Goal: Task Accomplishment & Management: Use online tool/utility

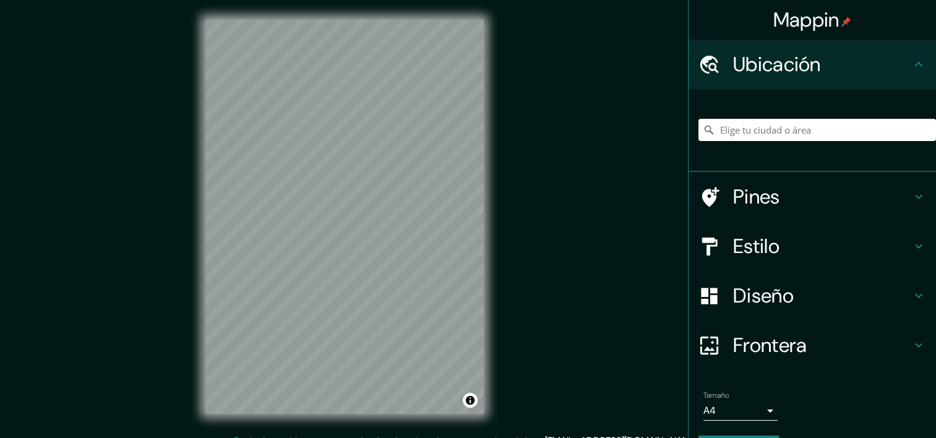
click at [774, 126] on input "Elige tu ciudad o área" at bounding box center [817, 130] width 238 height 22
click at [824, 129] on input "Punta Del Diablo, 20000 [PERSON_NAME], [GEOGRAPHIC_DATA][PERSON_NAME], [GEOGRAP…" at bounding box center [817, 130] width 238 height 22
drag, startPoint x: 907, startPoint y: 130, endPoint x: 694, endPoint y: 139, distance: 213.6
click at [698, 139] on input "Punta Del Diablo, 20000 [PERSON_NAME], [GEOGRAPHIC_DATA][PERSON_NAME], [GEOGRAP…" at bounding box center [817, 130] width 238 height 22
click at [765, 168] on div "Punta Del Diablo, 20000 [PERSON_NAME], [GEOGRAPHIC_DATA][PERSON_NAME], [GEOGRAP…" at bounding box center [811, 130] width 247 height 83
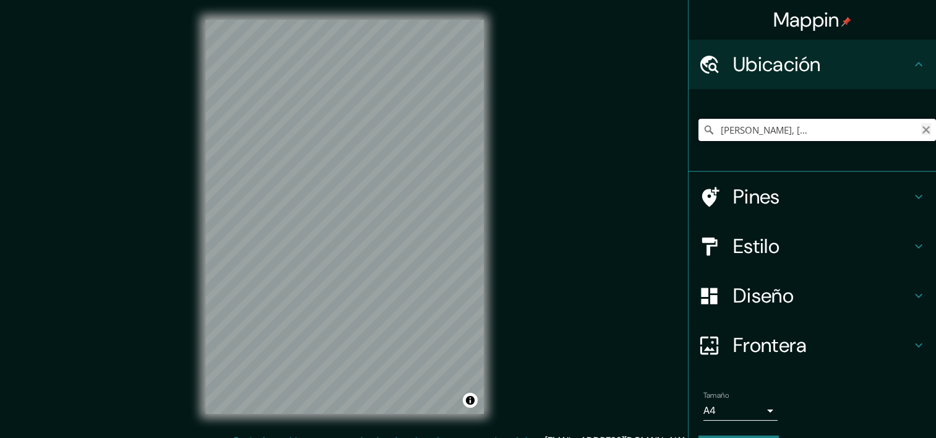
scroll to position [0, 135]
drag, startPoint x: 783, startPoint y: 132, endPoint x: 914, endPoint y: 126, distance: 130.6
click at [914, 126] on div "Punta Del Diablo, 20000 [PERSON_NAME], [GEOGRAPHIC_DATA][PERSON_NAME], [GEOGRAP…" at bounding box center [817, 130] width 238 height 22
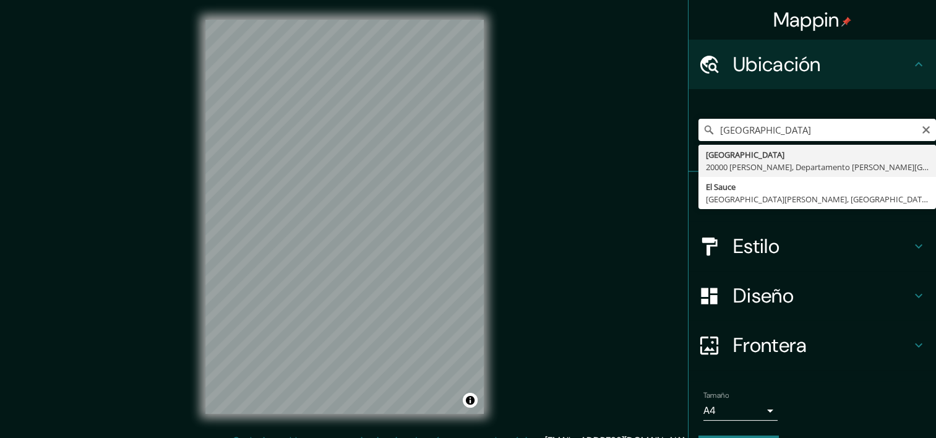
type input "El Sauce, [GEOGRAPHIC_DATA][PERSON_NAME], [GEOGRAPHIC_DATA][PERSON_NAME], [GEOG…"
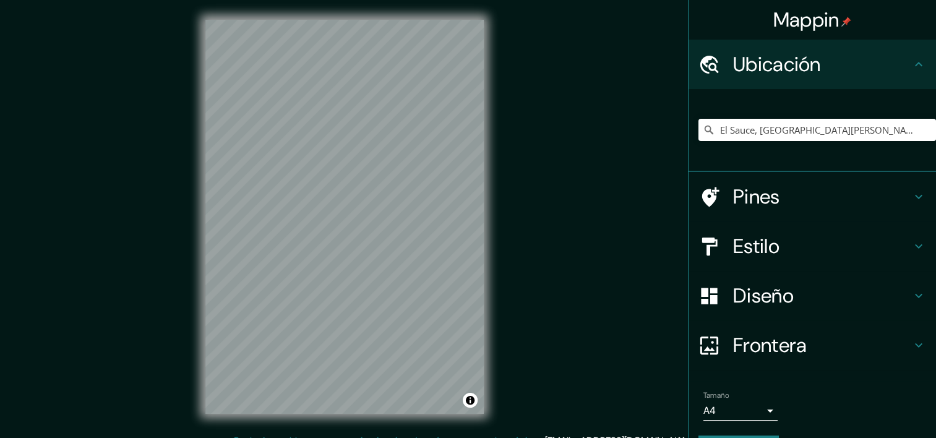
click at [767, 195] on h4 "Pines" at bounding box center [822, 196] width 178 height 25
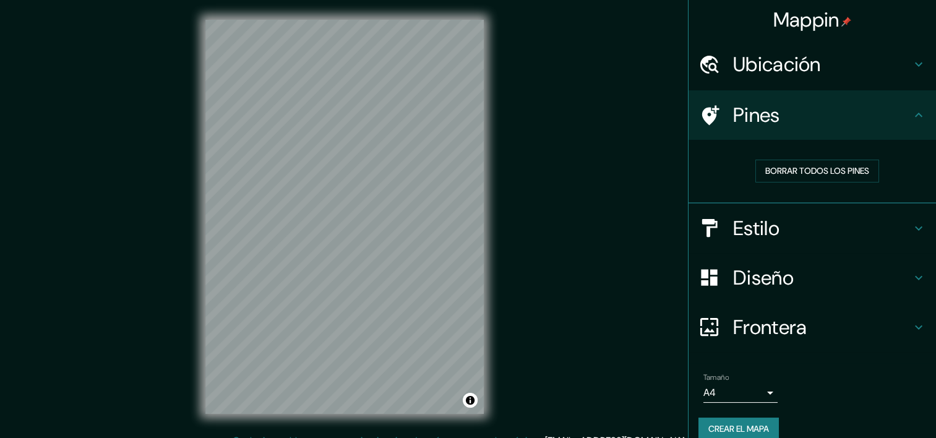
click at [805, 121] on h4 "Pines" at bounding box center [822, 115] width 178 height 25
click at [863, 220] on h4 "Estilo" at bounding box center [822, 228] width 178 height 25
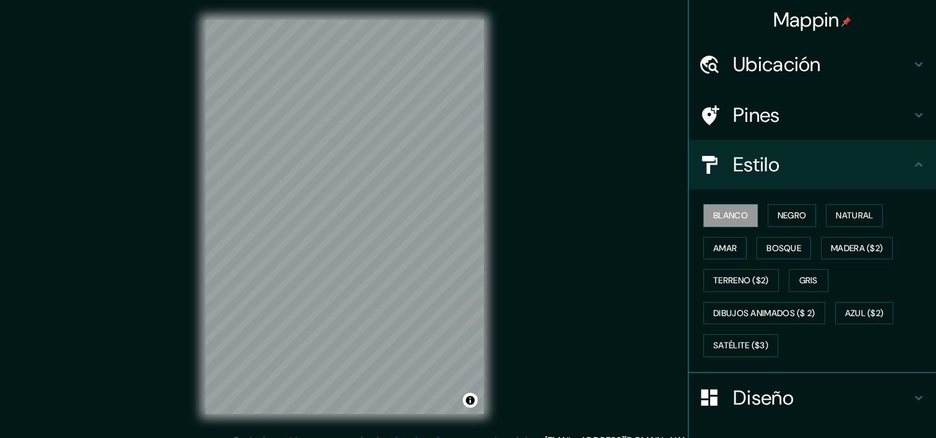
scroll to position [124, 0]
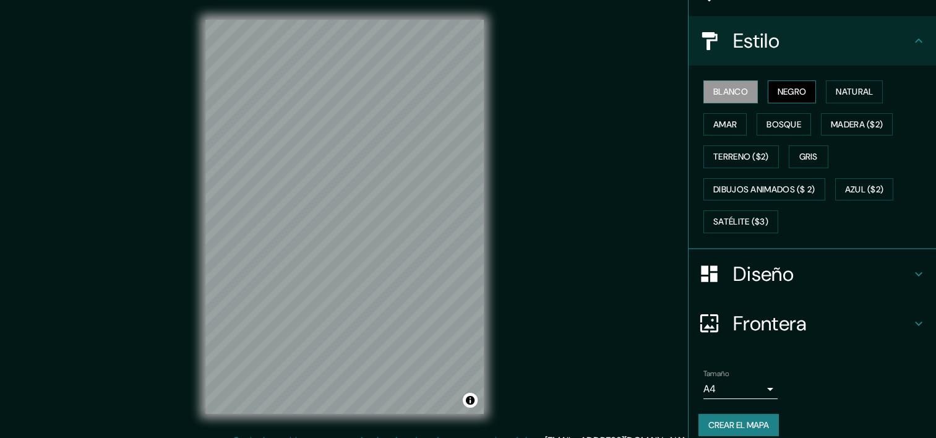
click at [779, 90] on font "Negro" at bounding box center [792, 91] width 29 height 15
click at [851, 96] on font "Natural" at bounding box center [854, 91] width 37 height 15
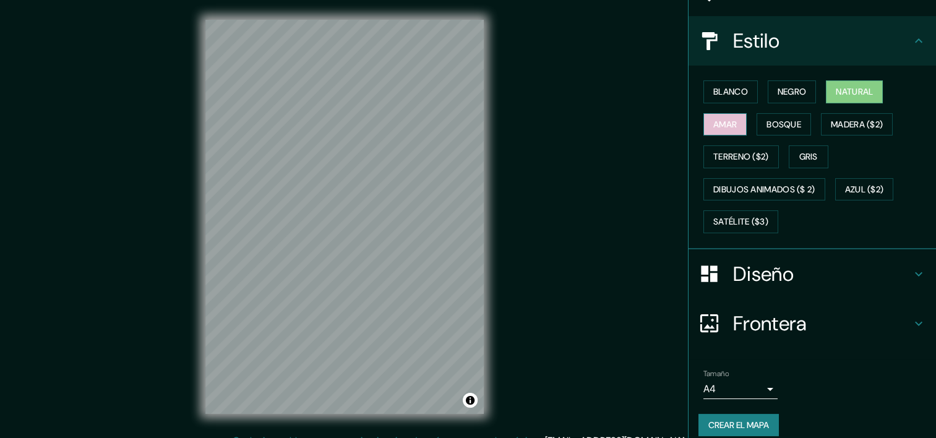
click at [720, 121] on font "Amar" at bounding box center [725, 124] width 24 height 15
click at [774, 124] on font "Bosque" at bounding box center [783, 124] width 35 height 15
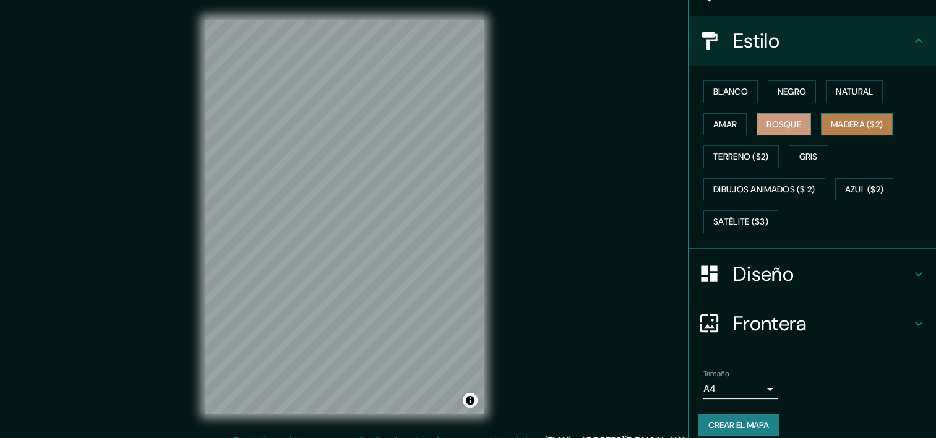
click at [836, 127] on font "Madera ($2)" at bounding box center [857, 124] width 52 height 15
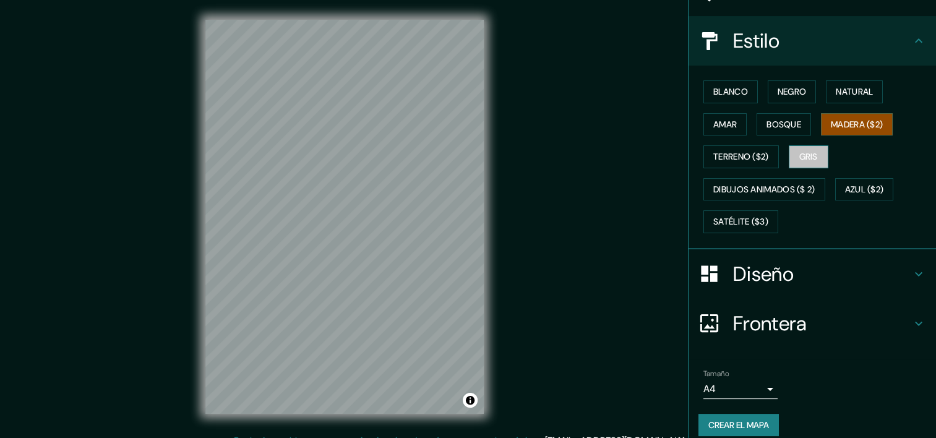
click at [799, 157] on font "Gris" at bounding box center [808, 156] width 19 height 15
click at [752, 274] on h4 "Diseño" at bounding box center [822, 274] width 178 height 25
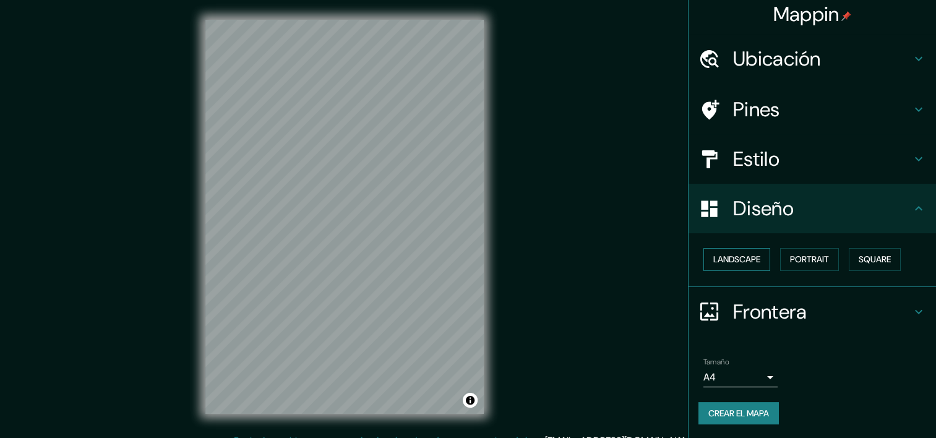
scroll to position [15, 0]
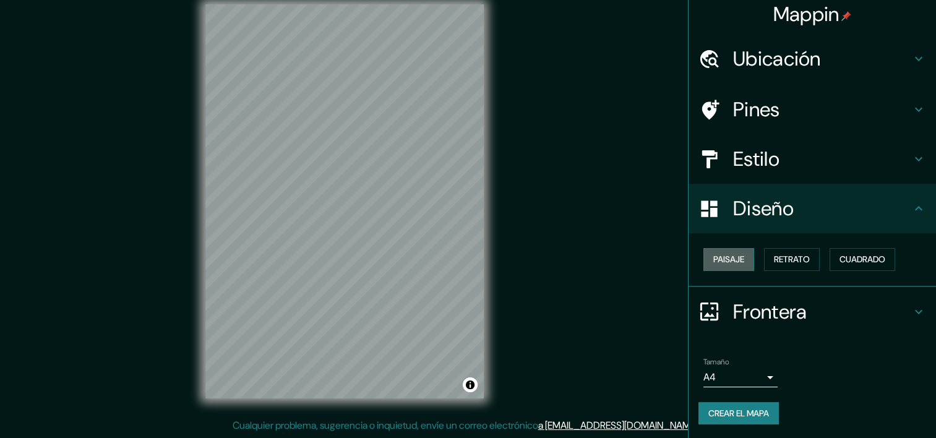
click at [738, 262] on button "Paisaje" at bounding box center [728, 259] width 51 height 23
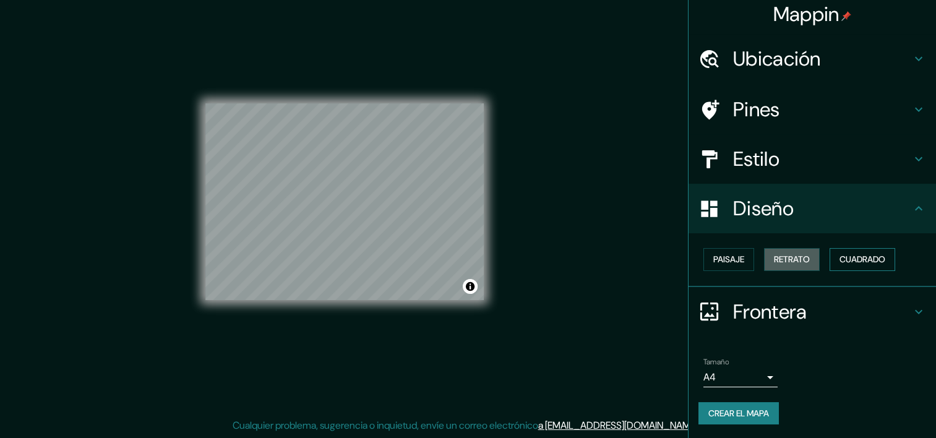
drag, startPoint x: 782, startPoint y: 255, endPoint x: 825, endPoint y: 251, distance: 43.5
click at [784, 255] on font "Retrato" at bounding box center [792, 259] width 36 height 15
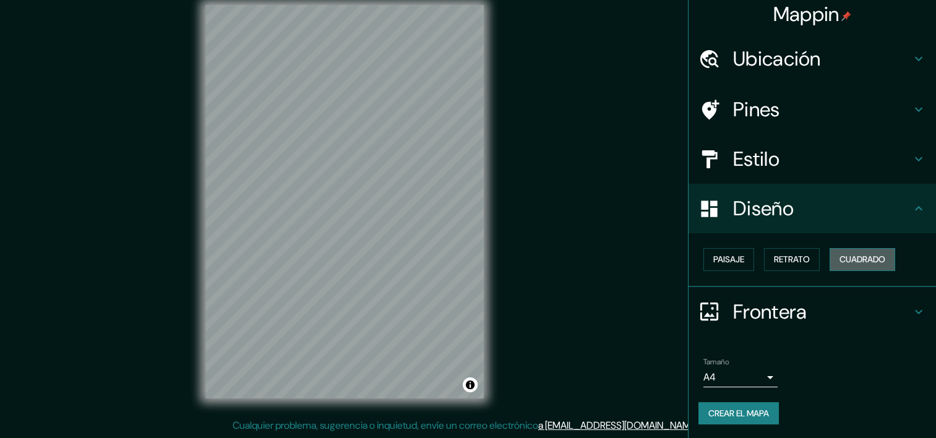
click at [874, 250] on button "Cuadrado" at bounding box center [863, 259] width 66 height 23
